Goal: Transaction & Acquisition: Download file/media

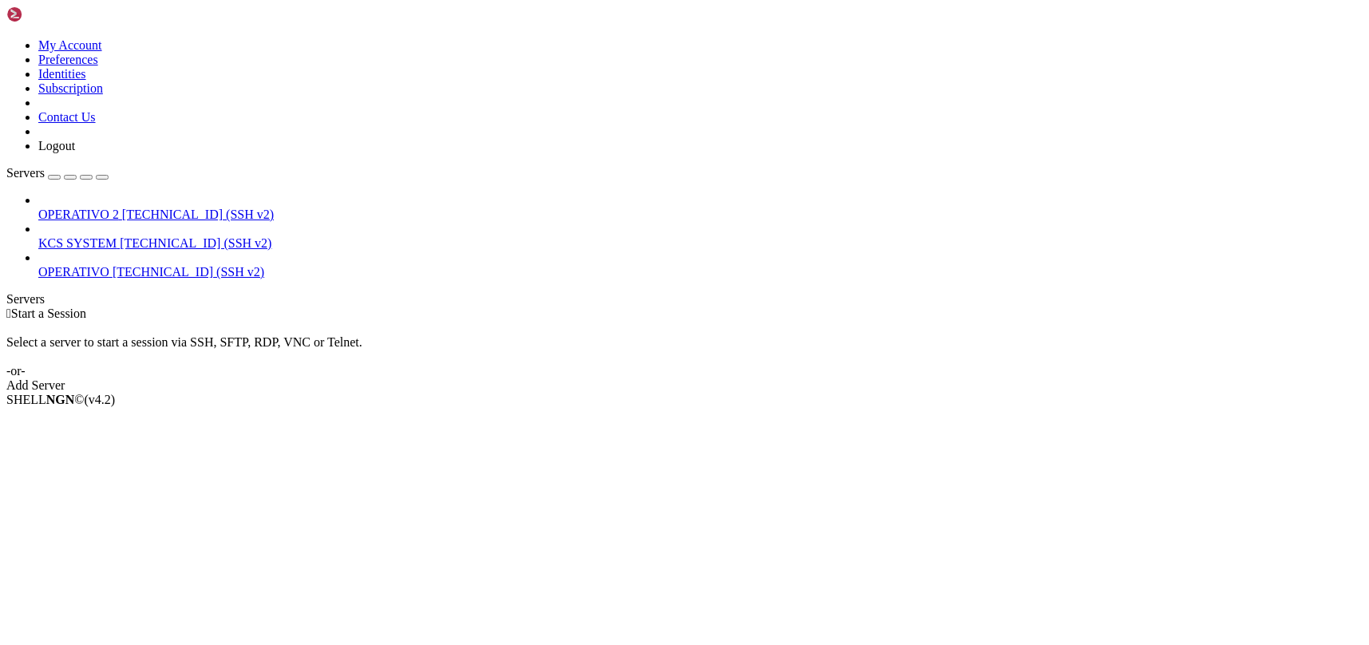
click at [117, 236] on span "KCS SYSTEM" at bounding box center [77, 243] width 78 height 14
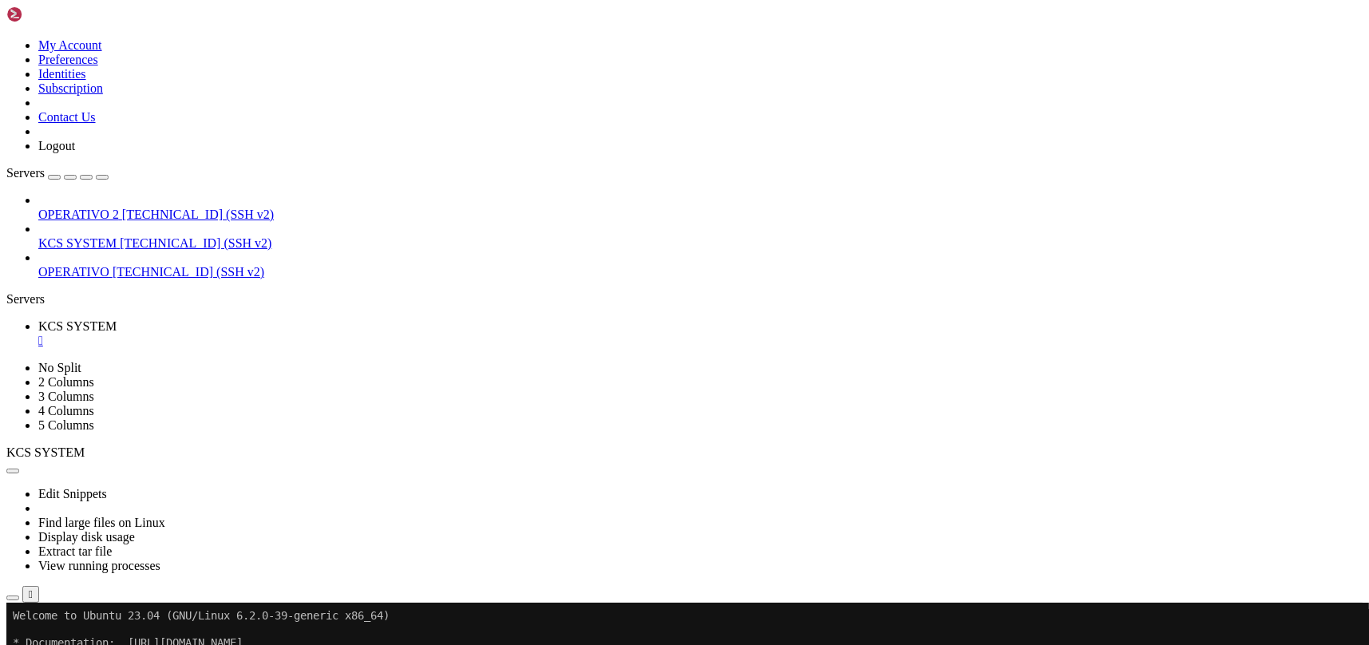
click at [13, 598] on icon "button" at bounding box center [13, 598] width 0 height 0
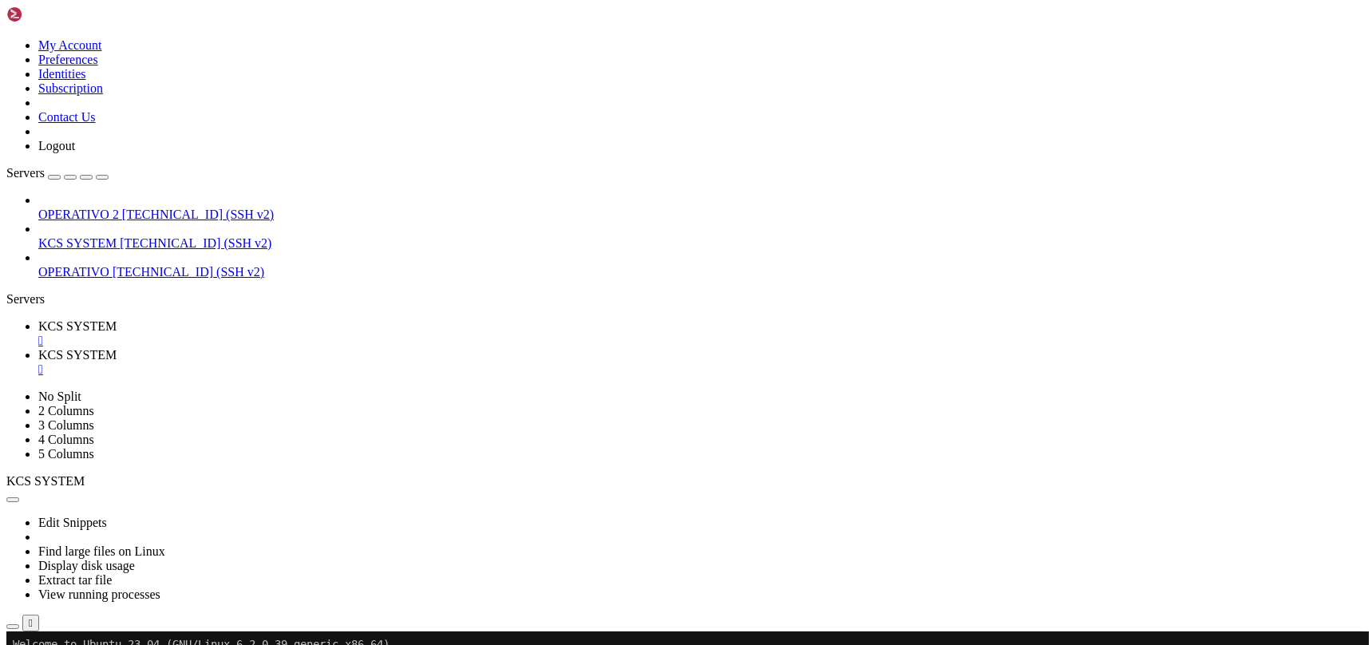
scroll to position [212, 0]
type input "/home/ubuntu/31-app-odoo2"
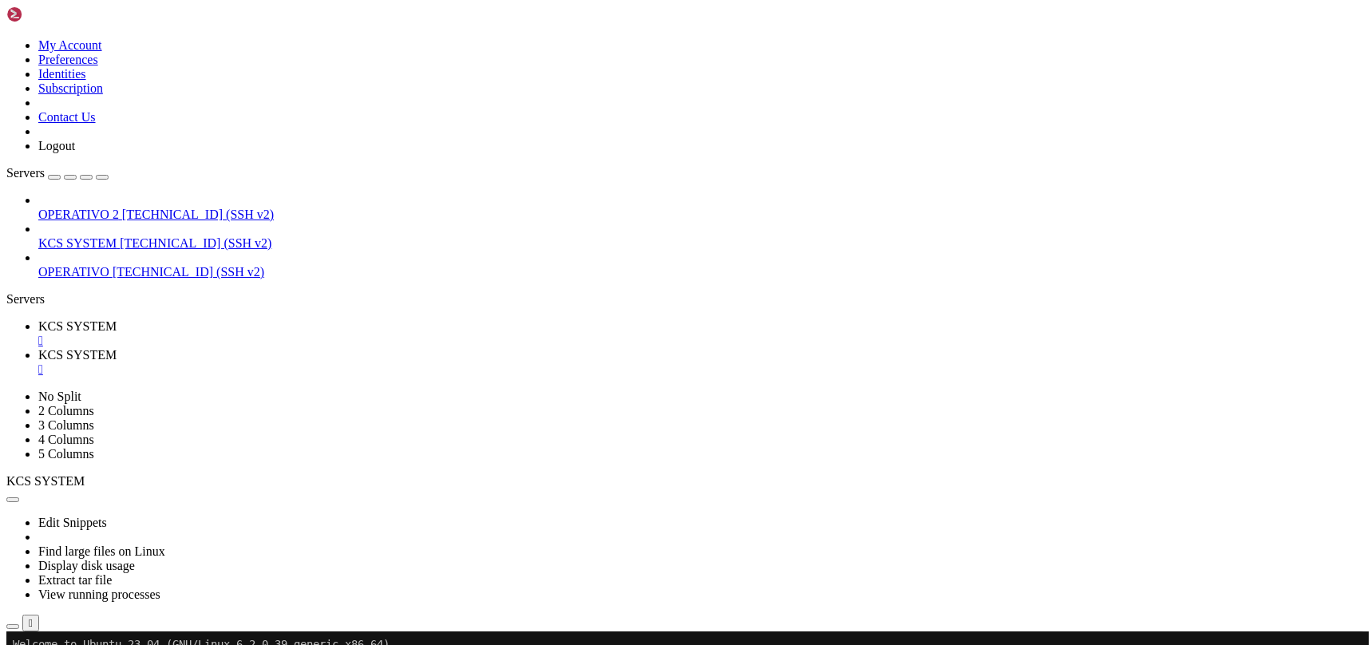
click at [425, 362] on div "" at bounding box center [700, 369] width 1324 height 14
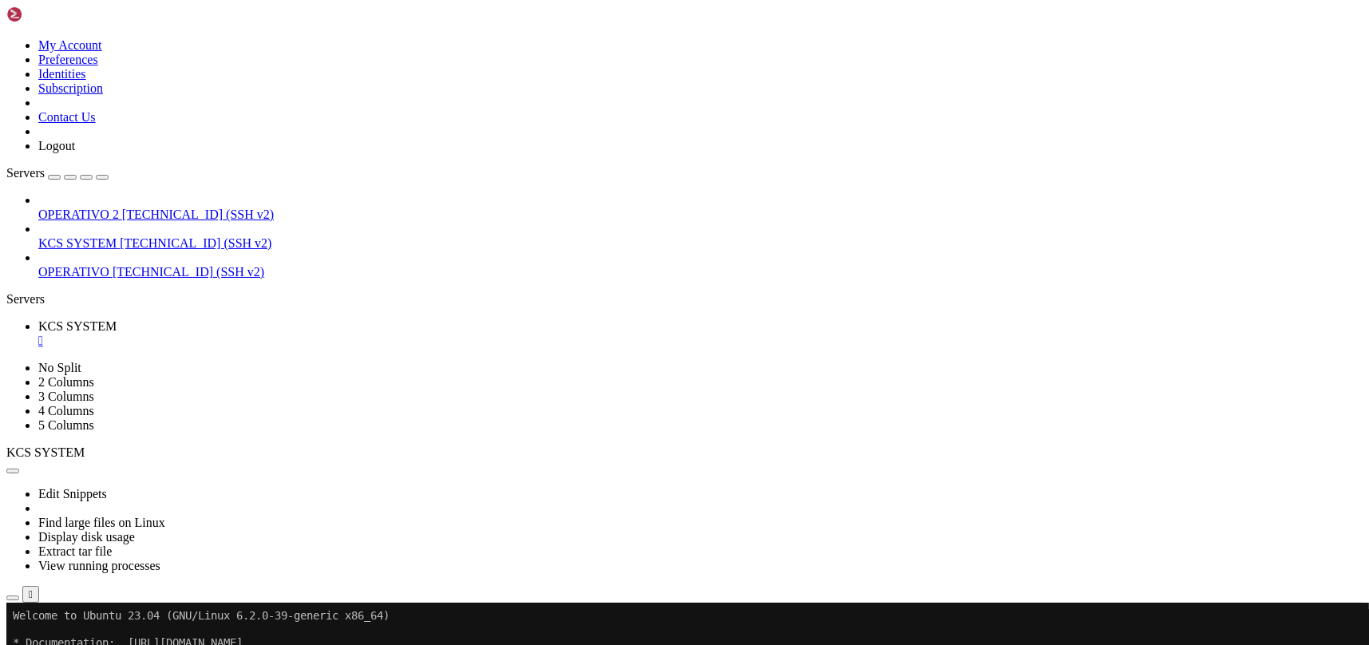
click at [13, 598] on icon "button" at bounding box center [13, 598] width 0 height 0
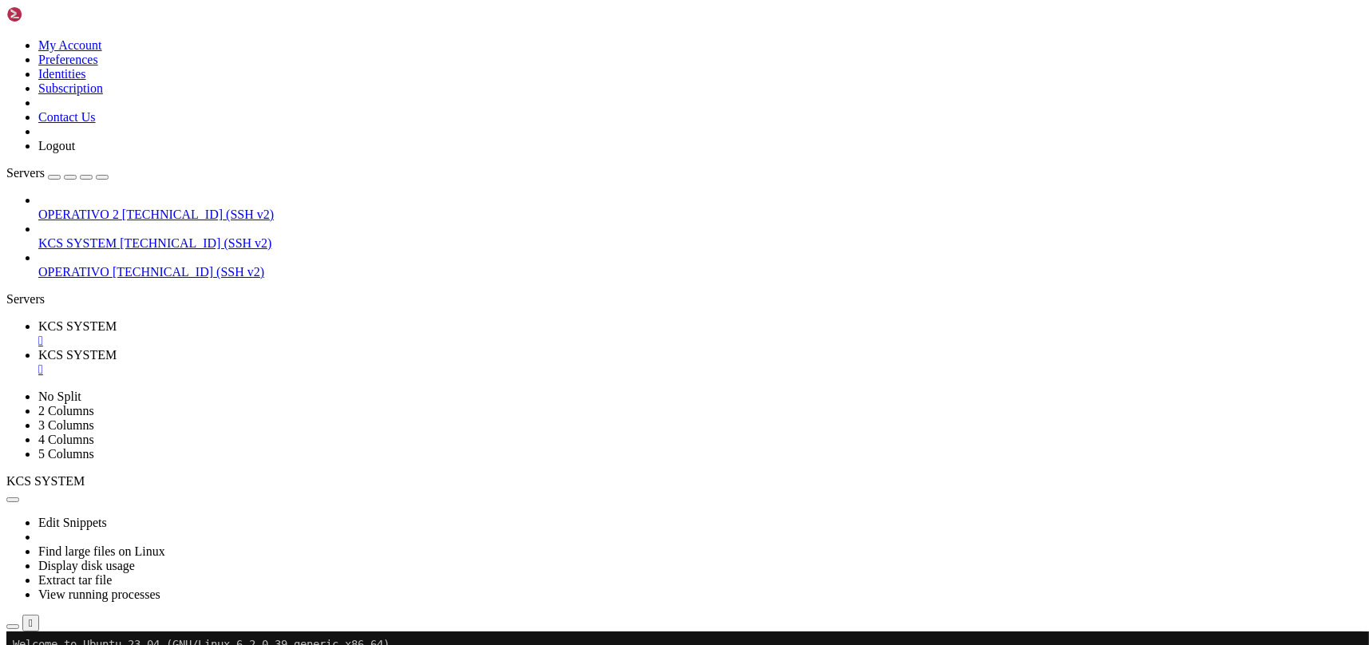
scroll to position [106, 0]
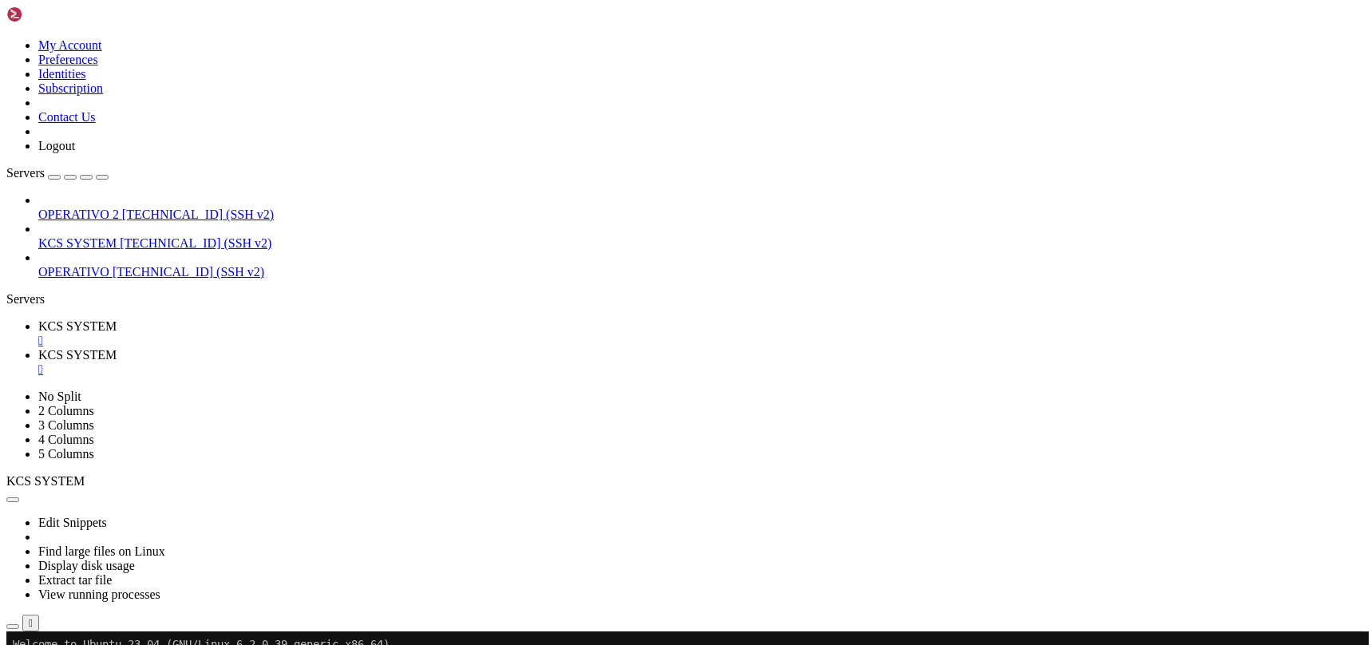
type input "/home/ubuntu/31-app-odoo2/instance"
